Goal: Book appointment/travel/reservation

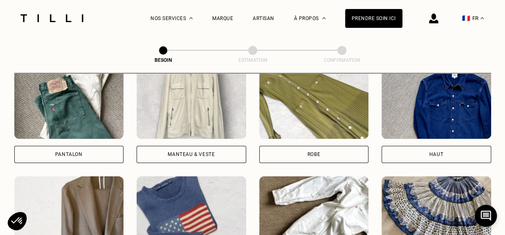
scroll to position [402, 0]
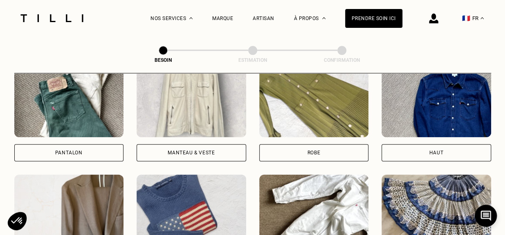
click at [324, 147] on div "Robe" at bounding box center [314, 152] width 110 height 17
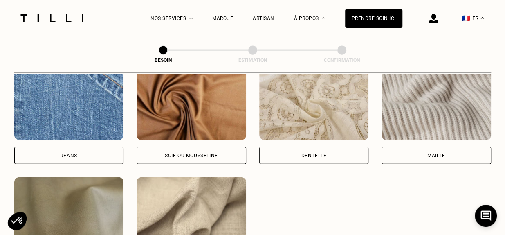
scroll to position [897, 0]
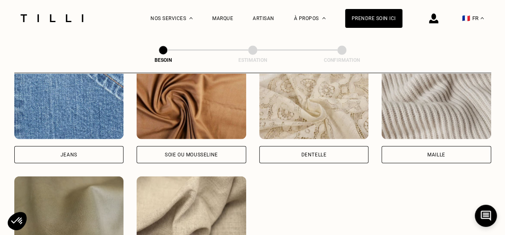
click at [324, 152] on div "Dentelle" at bounding box center [313, 154] width 25 height 5
select select "FR"
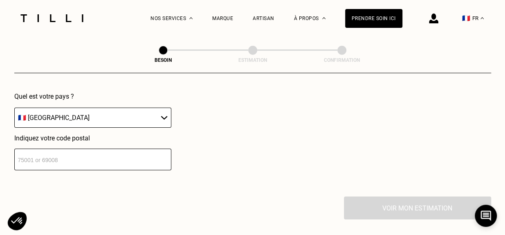
scroll to position [1205, 0]
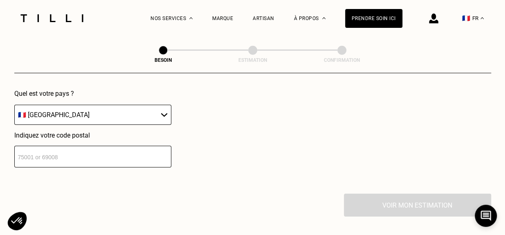
click at [163, 110] on select "🇩🇪 [GEOGRAPHIC_DATA] 🇦🇹 [GEOGRAPHIC_DATA] 🇧🇪 [GEOGRAPHIC_DATA] 🇧🇬 Bulgarie 🇨🇾 C…" at bounding box center [92, 115] width 157 height 20
click at [150, 148] on input "number" at bounding box center [92, 157] width 157 height 22
type input "93200"
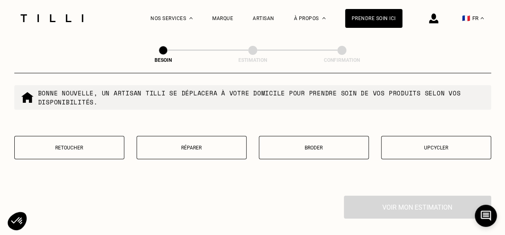
scroll to position [1414, 0]
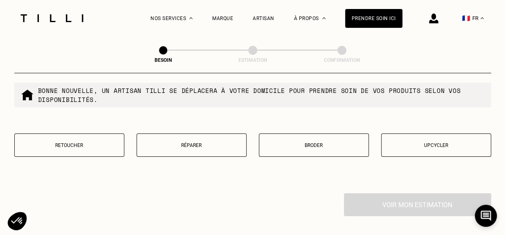
click at [207, 142] on p "Réparer" at bounding box center [191, 145] width 101 height 6
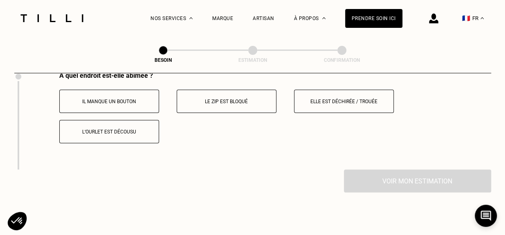
scroll to position [1536, 0]
click at [221, 98] on p "Le zip est bloqué" at bounding box center [226, 101] width 91 height 6
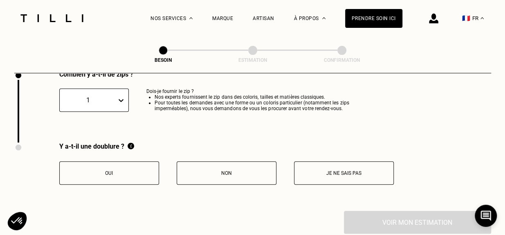
scroll to position [1636, 0]
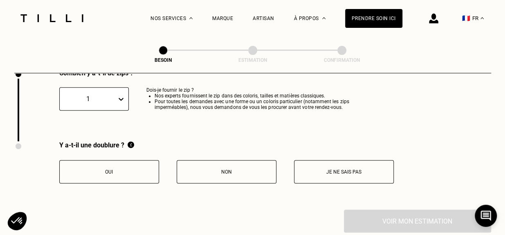
click at [140, 163] on button "Oui" at bounding box center [109, 171] width 100 height 23
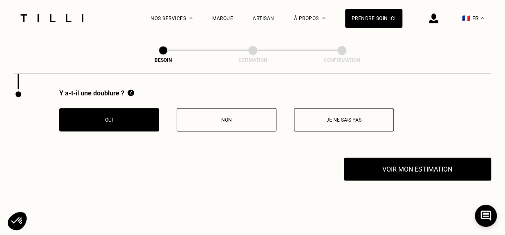
scroll to position [1691, 0]
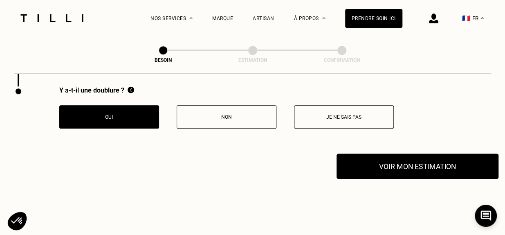
click at [378, 172] on button "Voir mon estimation" at bounding box center [417, 165] width 162 height 25
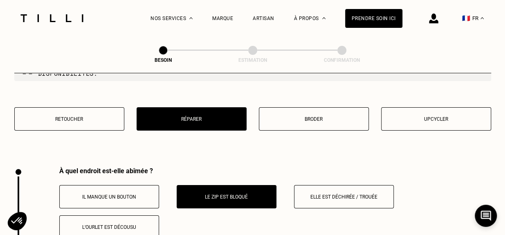
scroll to position [1438, 0]
